Goal: Information Seeking & Learning: Learn about a topic

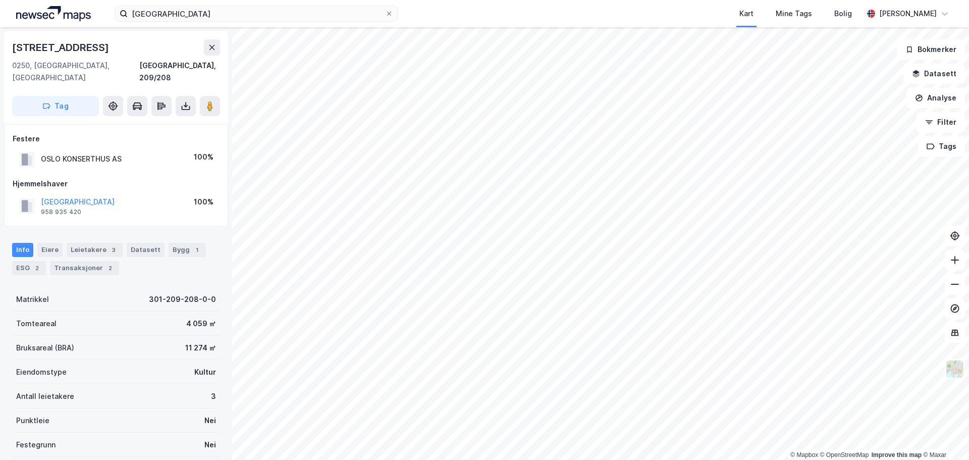
scroll to position [1, 0]
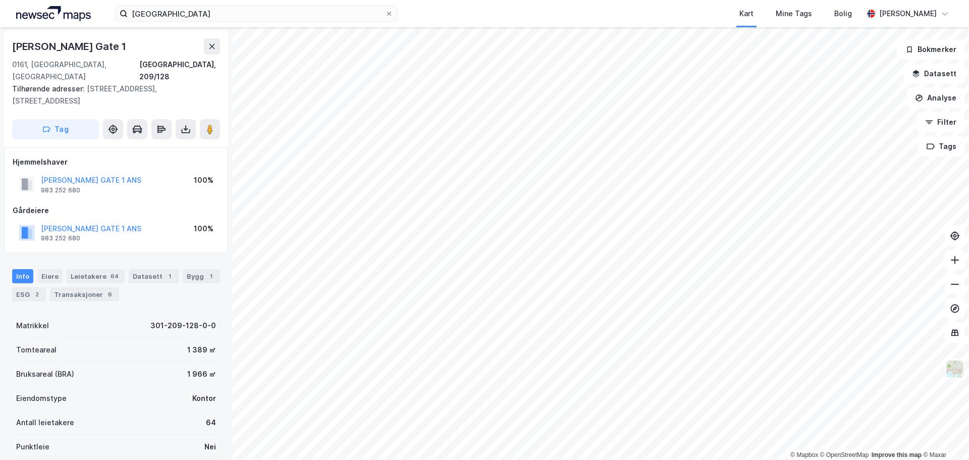
scroll to position [1, 0]
click at [0, 0] on button "[PERSON_NAME] GATE 1 ANS" at bounding box center [0, 0] width 0 height 0
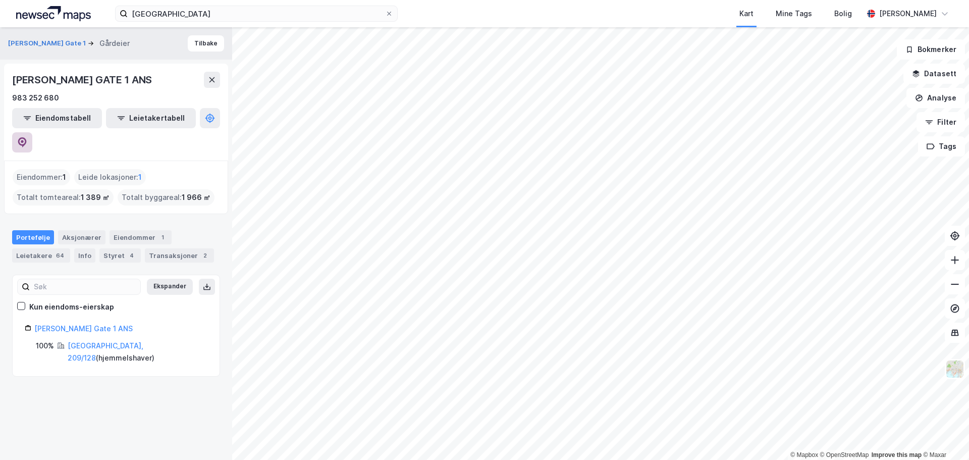
click at [27, 137] on icon at bounding box center [22, 142] width 10 height 10
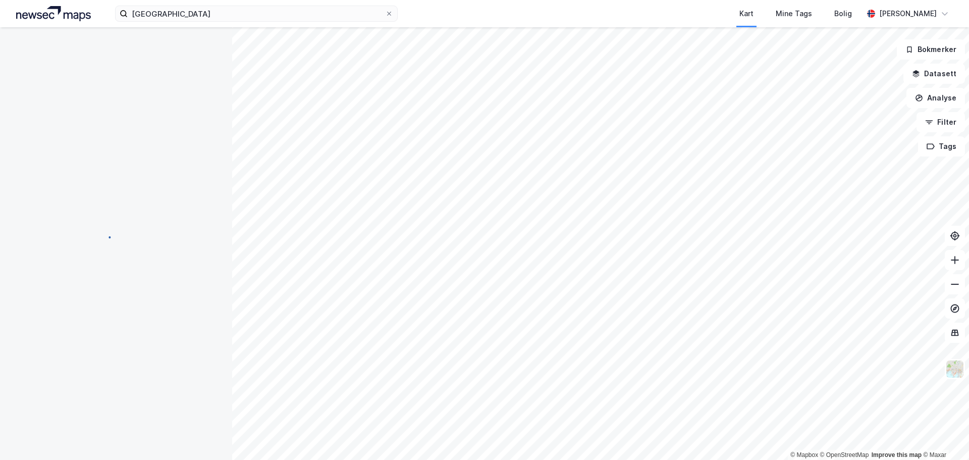
scroll to position [1, 0]
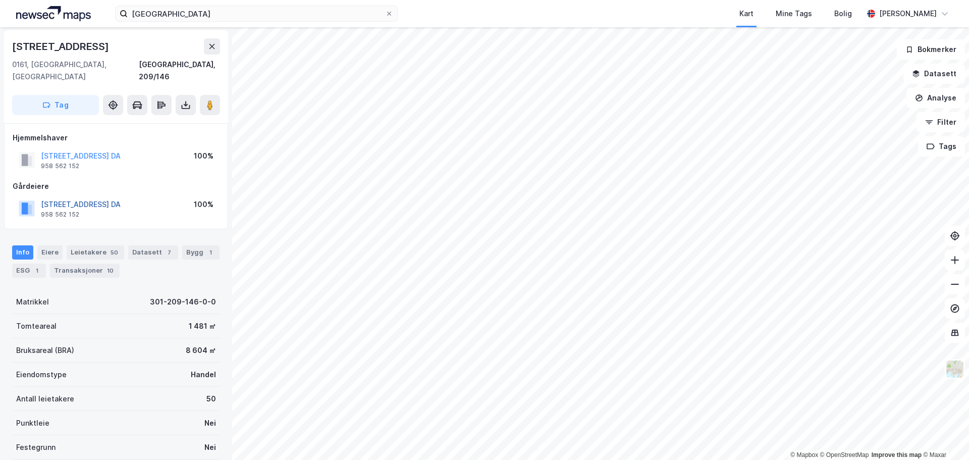
click at [0, 0] on button "[STREET_ADDRESS] DA" at bounding box center [0, 0] width 0 height 0
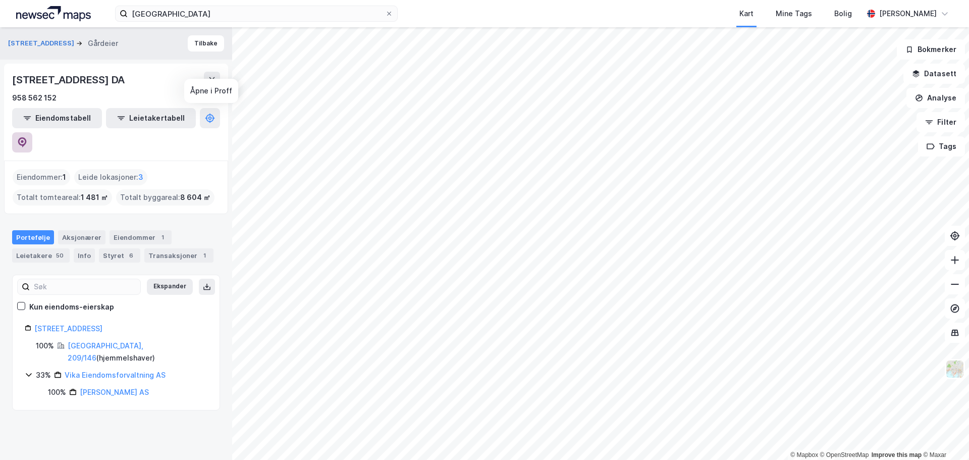
click at [32, 132] on button at bounding box center [22, 142] width 20 height 20
